Goal: Find specific page/section: Find specific page/section

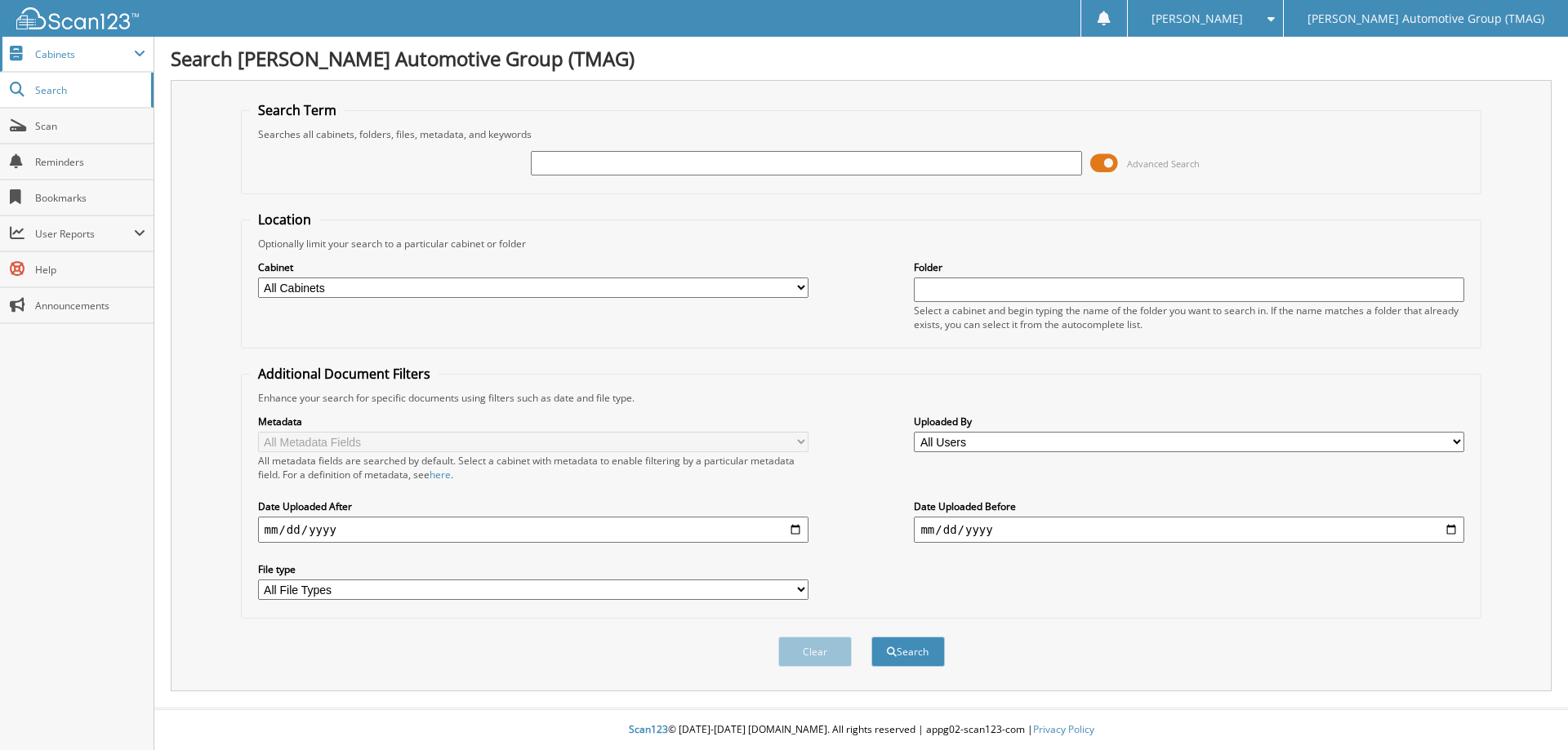
click at [66, 56] on span "Cabinets" at bounding box center [84, 53] width 99 height 14
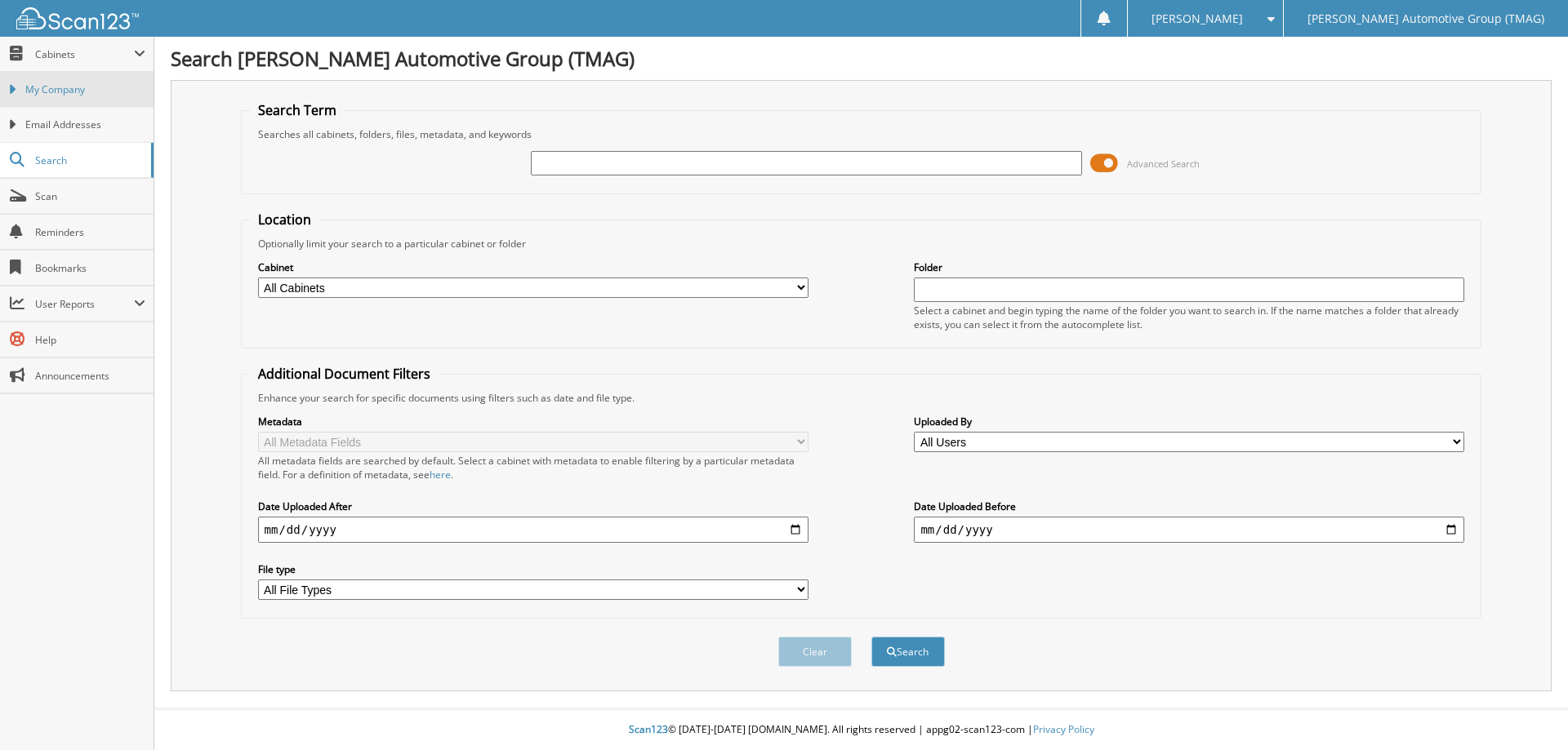
click at [72, 87] on span "My Company" at bounding box center [86, 90] width 120 height 15
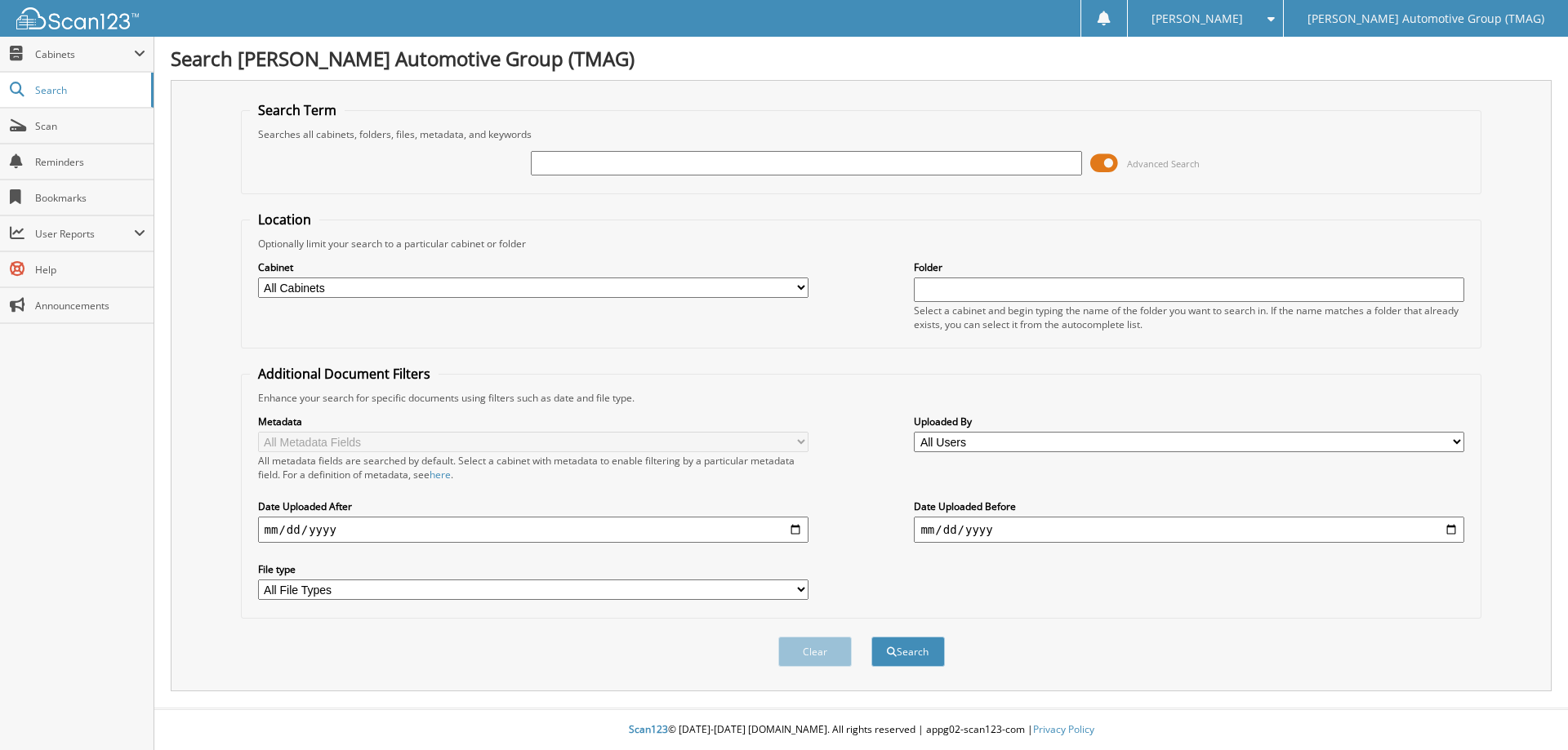
click at [603, 156] on input "text" at bounding box center [807, 163] width 551 height 25
type input "C26075"
click at [872, 637] on button "Search" at bounding box center [909, 652] width 74 height 30
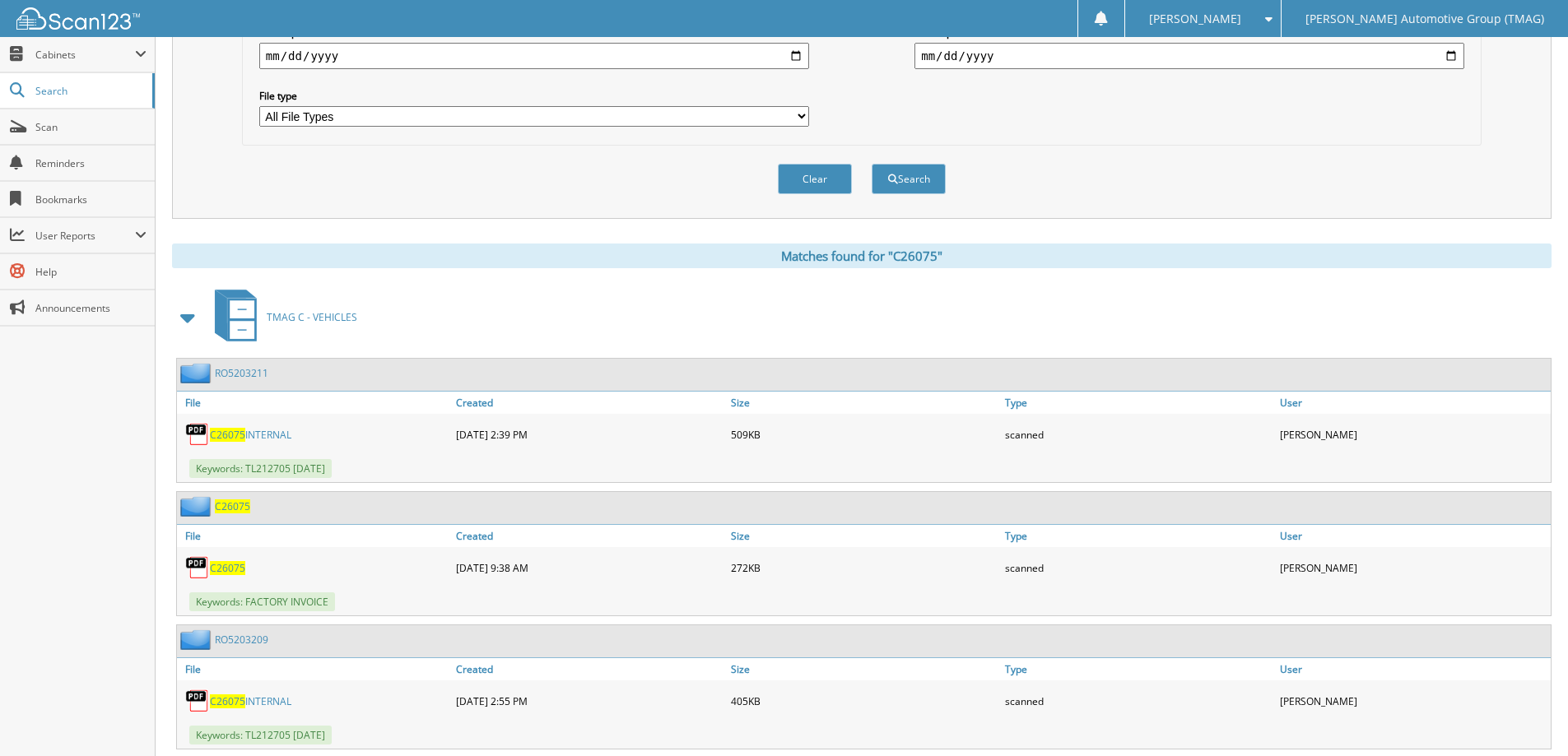
scroll to position [521, 0]
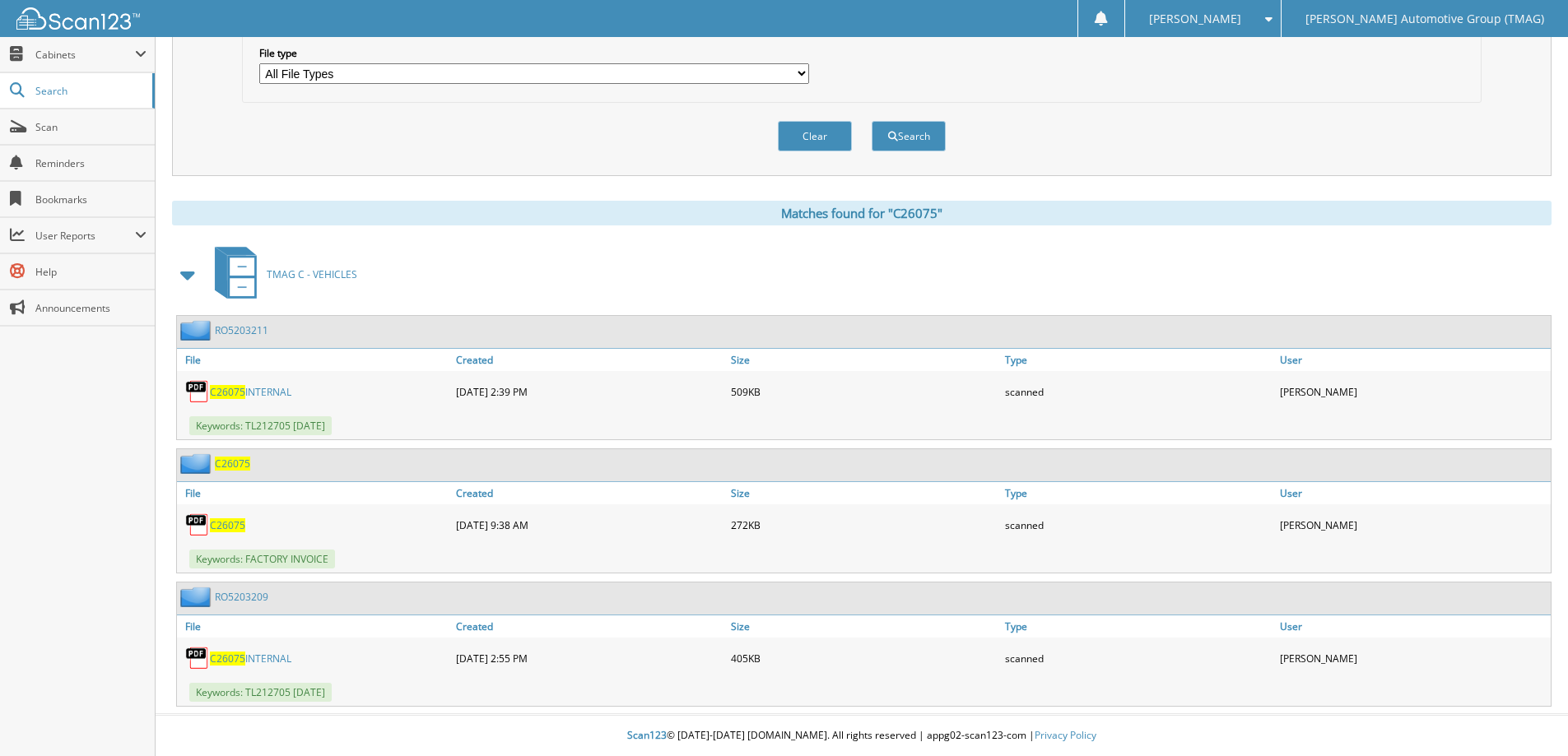
click at [235, 459] on span "C26075" at bounding box center [233, 463] width 35 height 14
click at [232, 390] on span "C26075" at bounding box center [227, 391] width 35 height 14
drag, startPoint x: 1533, startPoint y: 88, endPoint x: 1521, endPoint y: 83, distance: 13.0
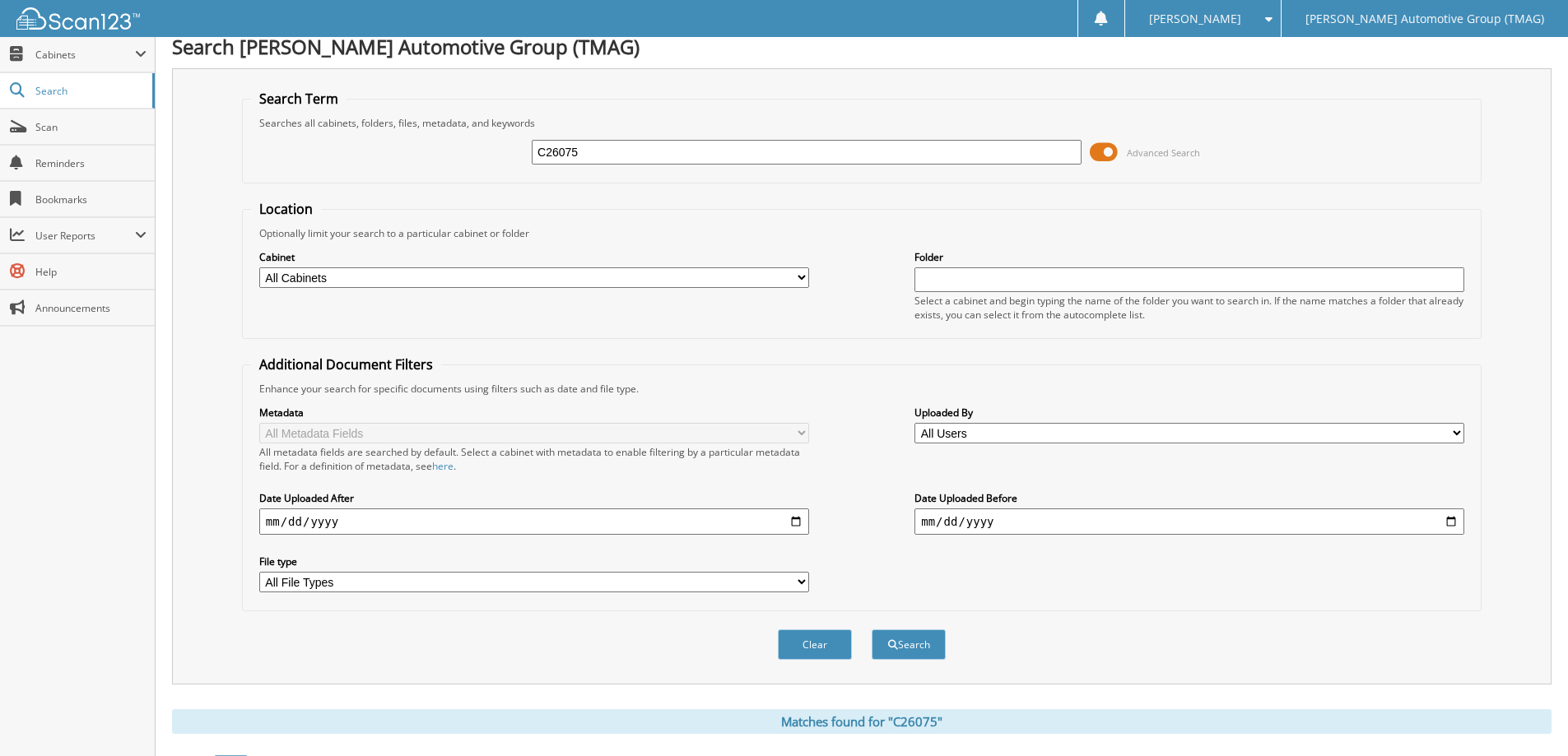
scroll to position [0, 0]
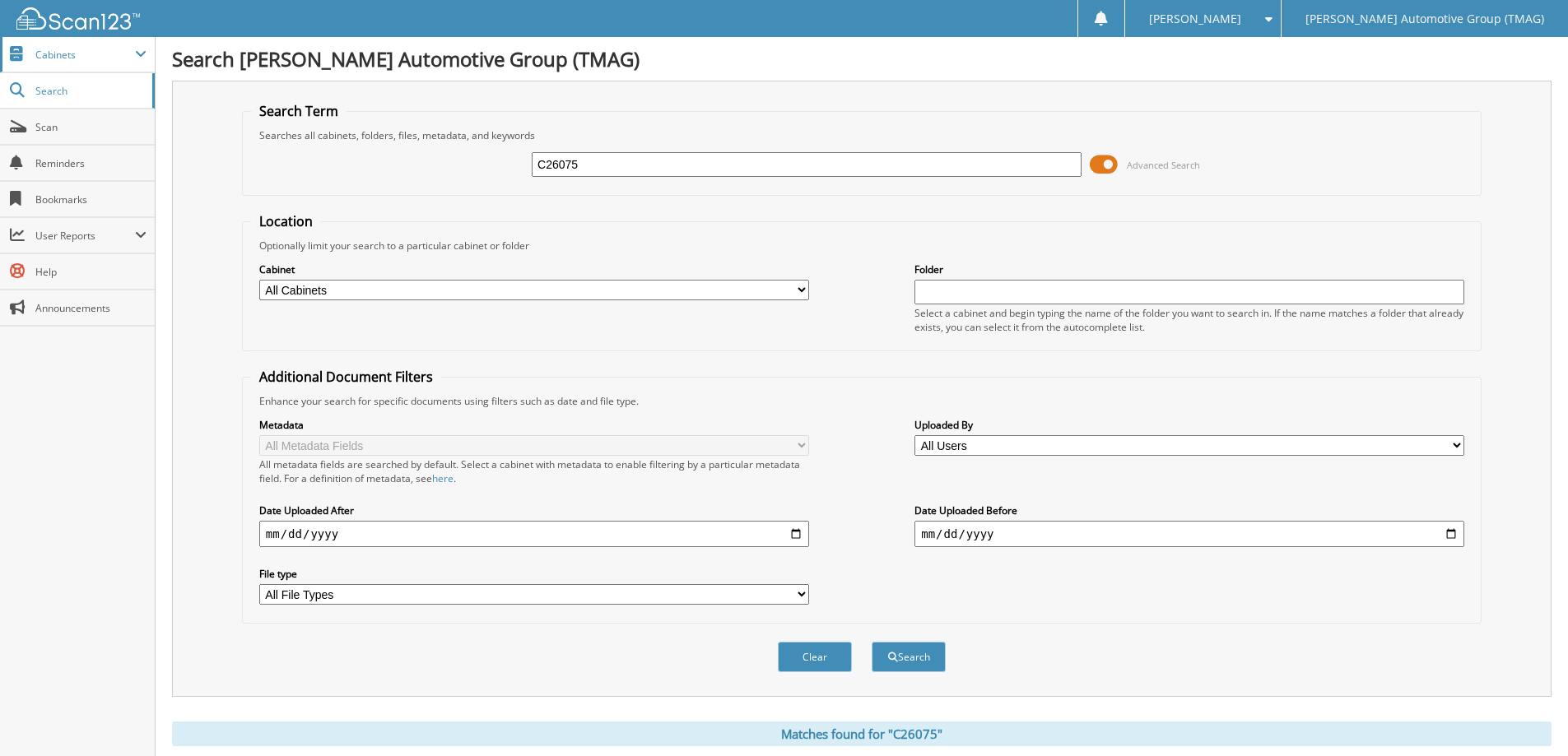
click at [40, 58] on span "Cabinets" at bounding box center [84, 54] width 99 height 14
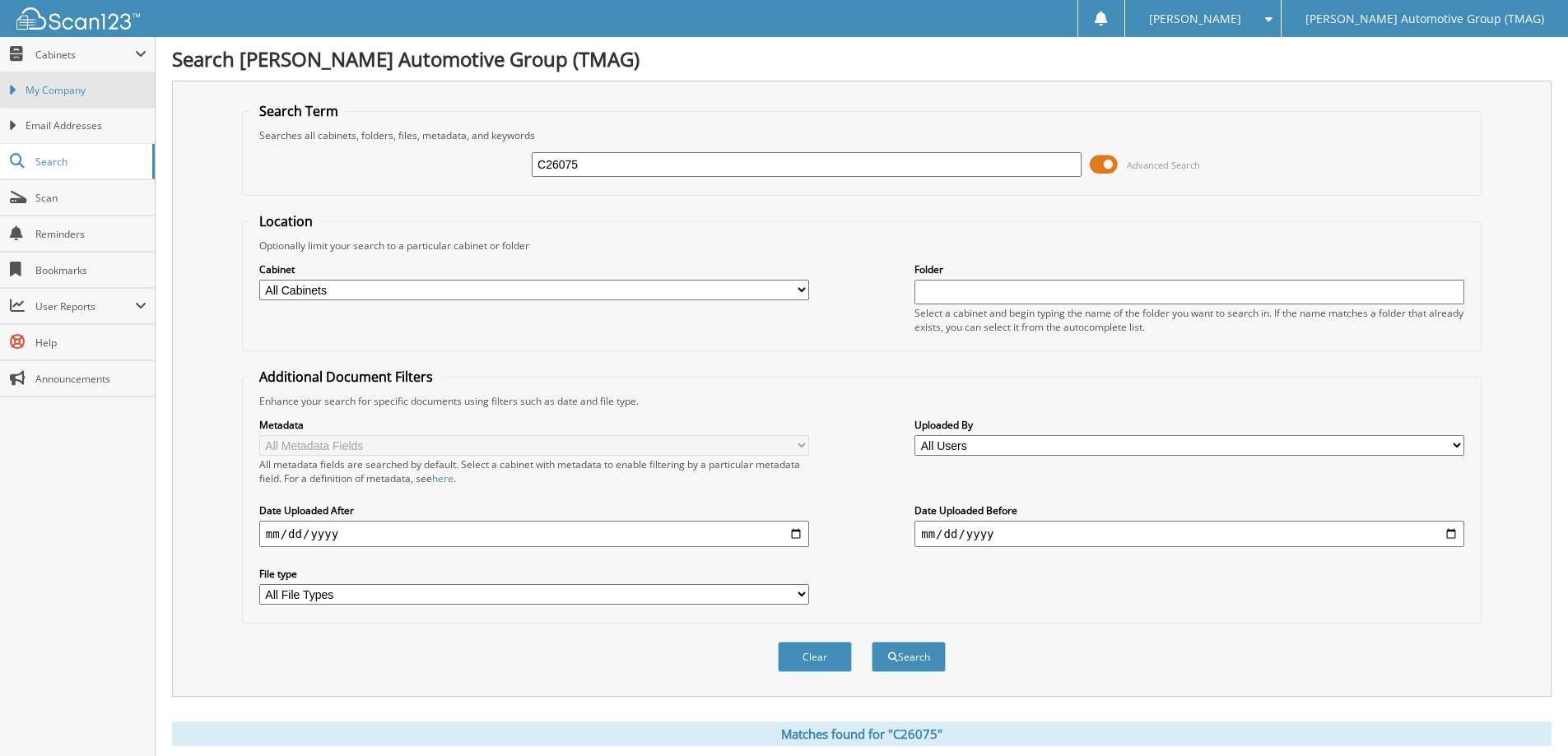
click at [55, 88] on span "My Company" at bounding box center [86, 91] width 121 height 15
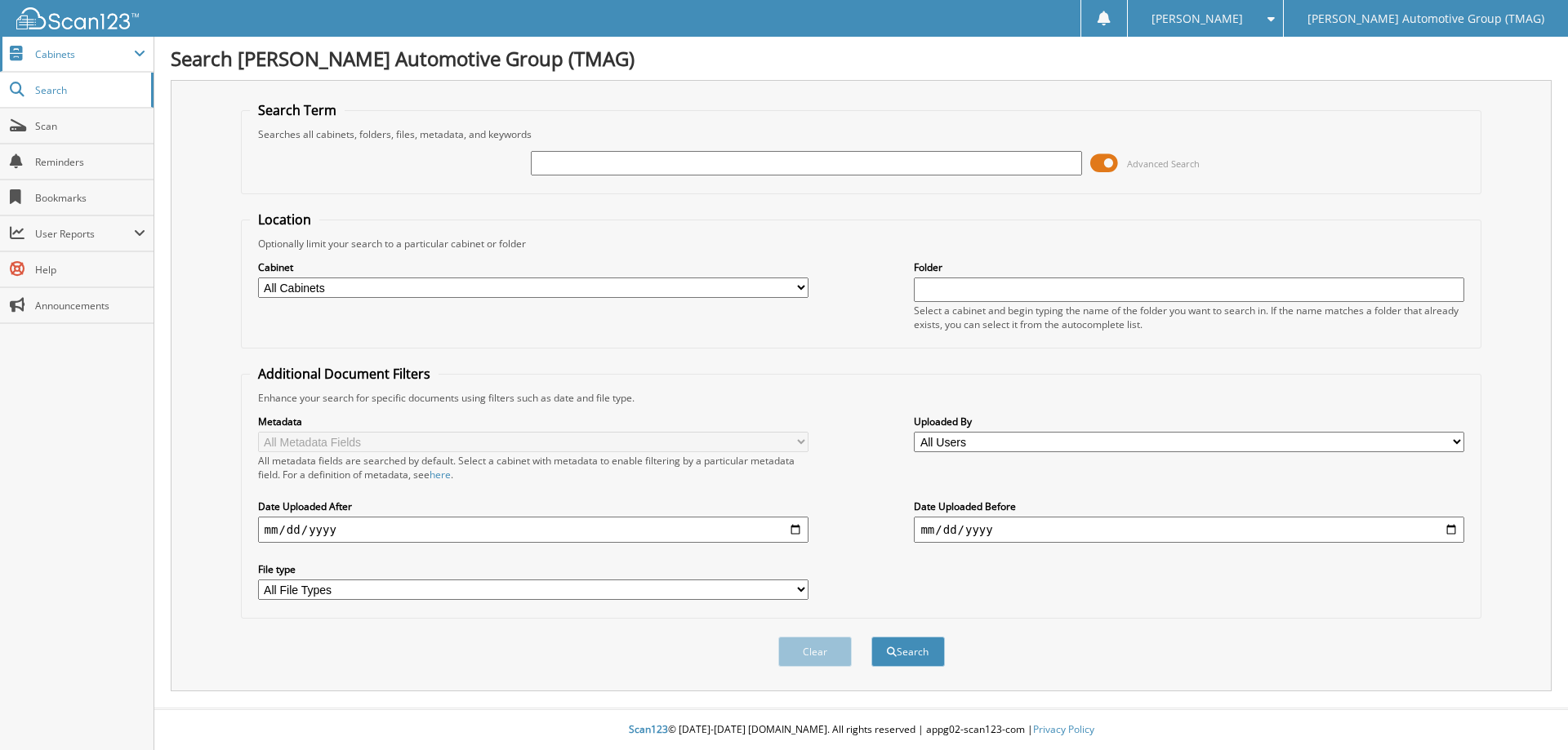
click at [48, 50] on span "Cabinets" at bounding box center [84, 53] width 99 height 14
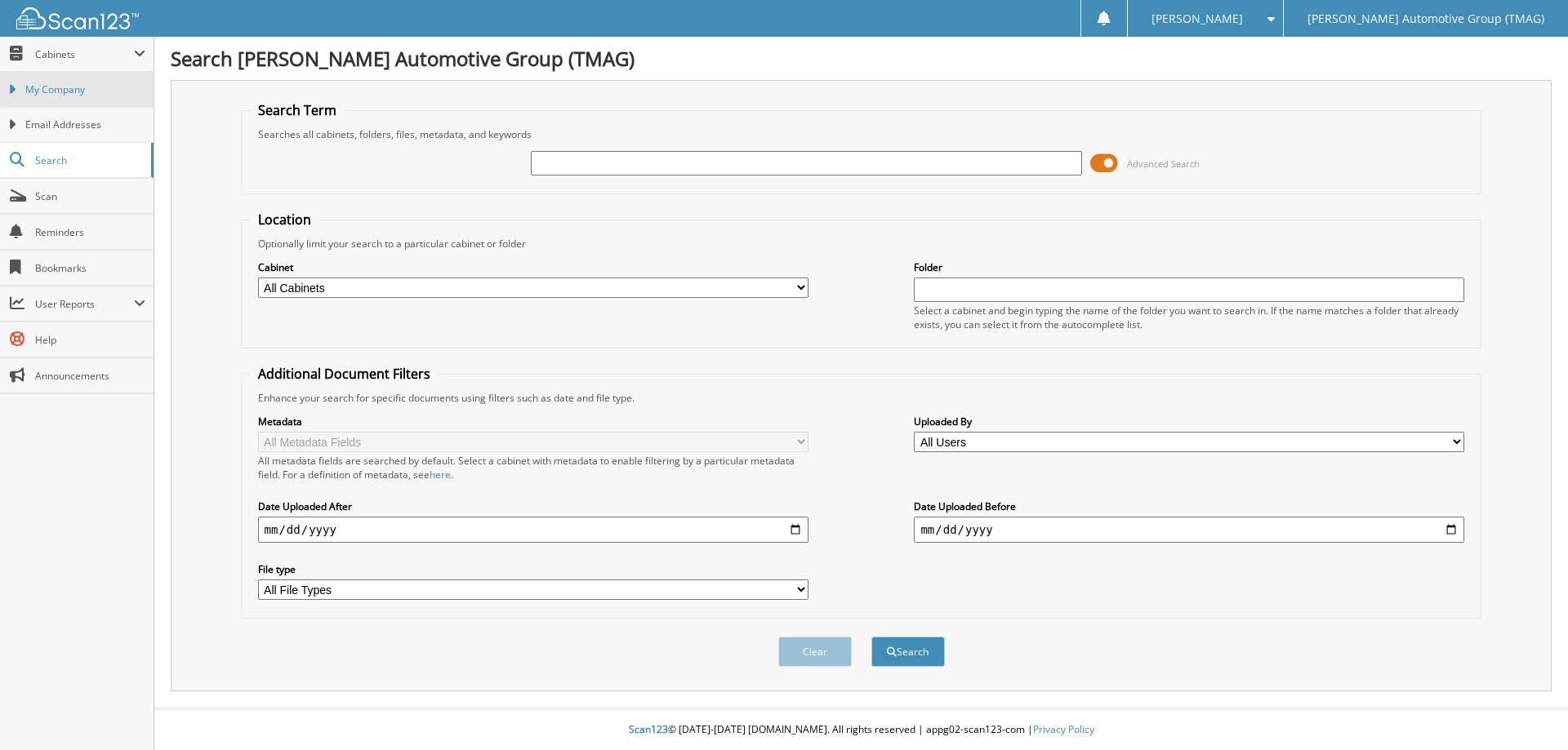
click at [63, 88] on span "My Company" at bounding box center [86, 90] width 120 height 15
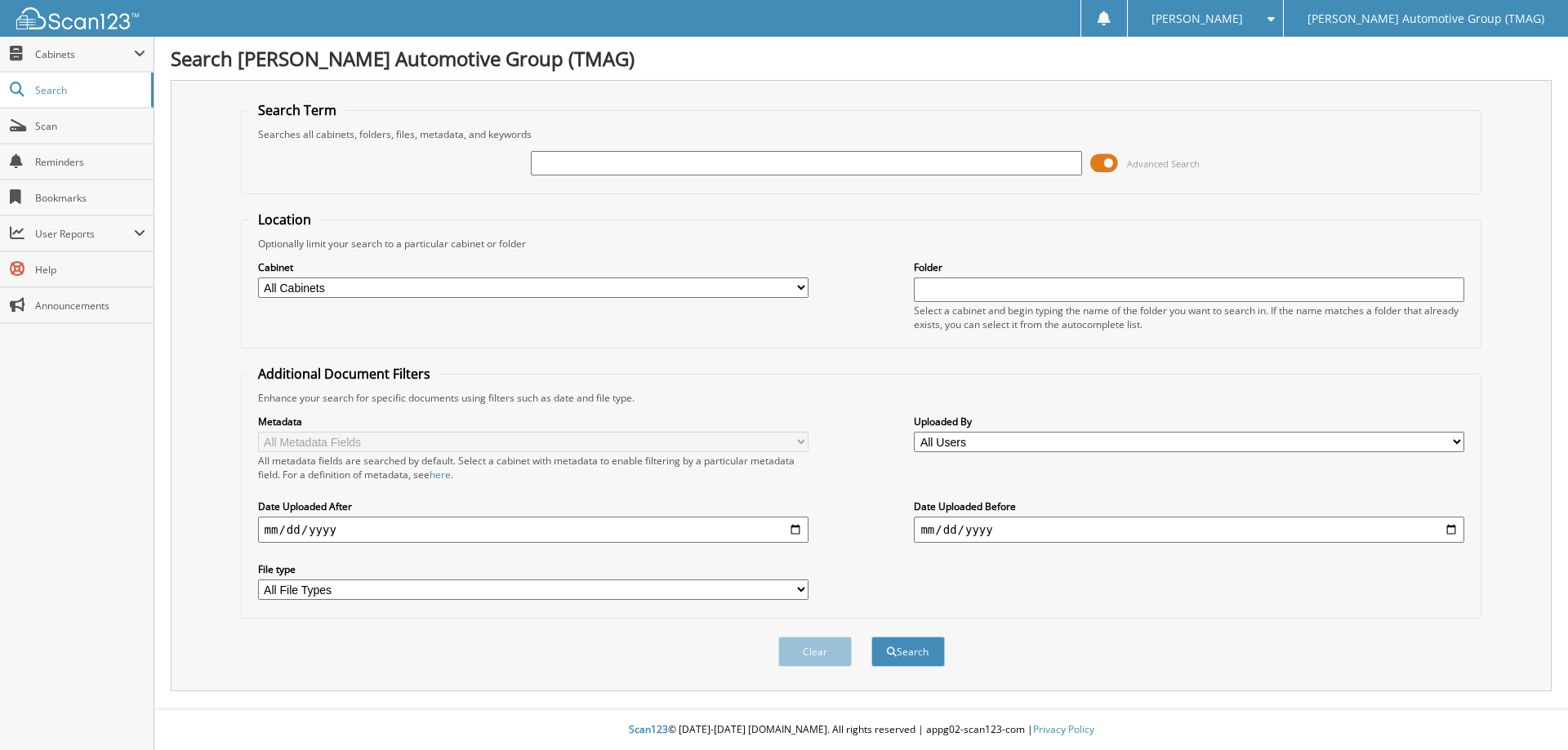
click at [1038, 285] on input "text" at bounding box center [1190, 290] width 551 height 25
click at [872, 637] on button "Search" at bounding box center [909, 652] width 74 height 30
drag, startPoint x: 957, startPoint y: 292, endPoint x: 891, endPoint y: 300, distance: 66.5
click at [891, 300] on div "Cabinet All Cabinets CAR DEALS TMAG - BANK STATEMENTS TMAG - CASH RECEIPTS TMAG…" at bounding box center [861, 294] width 1224 height 89
type input "5"
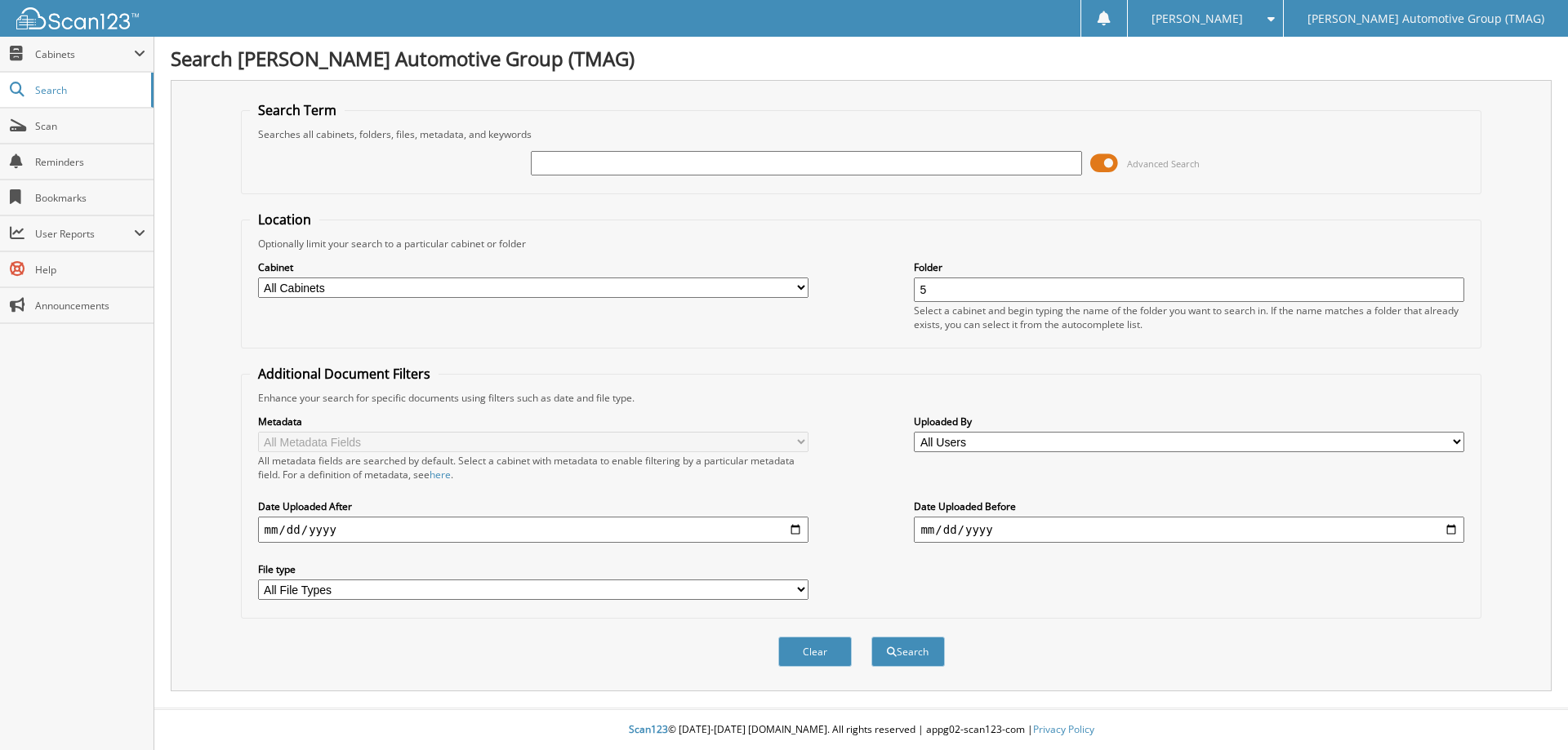
click at [872, 637] on button "Search" at bounding box center [909, 652] width 74 height 30
click at [376, 526] on input "date" at bounding box center [533, 530] width 551 height 26
drag, startPoint x: 334, startPoint y: 575, endPoint x: 331, endPoint y: 590, distance: 15.3
click at [333, 581] on div "File type All File Types CSV DOCX JPG MP4 PDF PNG" at bounding box center [533, 581] width 551 height 40
click at [331, 590] on select "All File Types CSV DOCX JPG MP4 PDF PNG XLSX" at bounding box center [533, 590] width 551 height 20
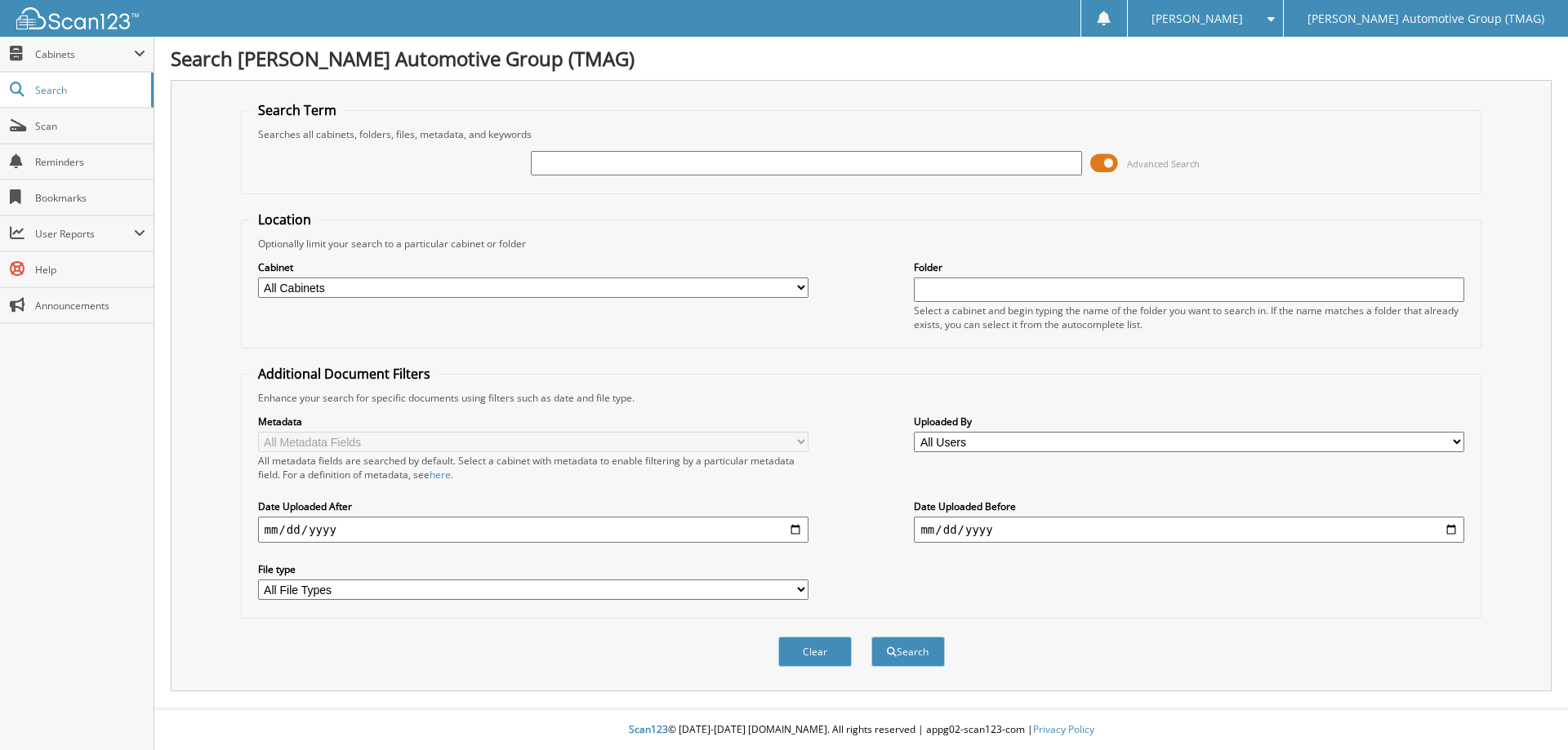
click at [382, 640] on div "Clear Search" at bounding box center [862, 652] width 1241 height 66
click at [343, 594] on select "All File Types CSV DOCX JPG MP4 PDF PNG XLSX" at bounding box center [533, 590] width 551 height 20
select select "pdf"
click at [258, 581] on select "All File Types CSV DOCX JPG MP4 PDF PNG XLSX" at bounding box center [533, 590] width 551 height 20
click at [923, 655] on button "Search" at bounding box center [909, 652] width 74 height 30
